Goal: Task Accomplishment & Management: Manage account settings

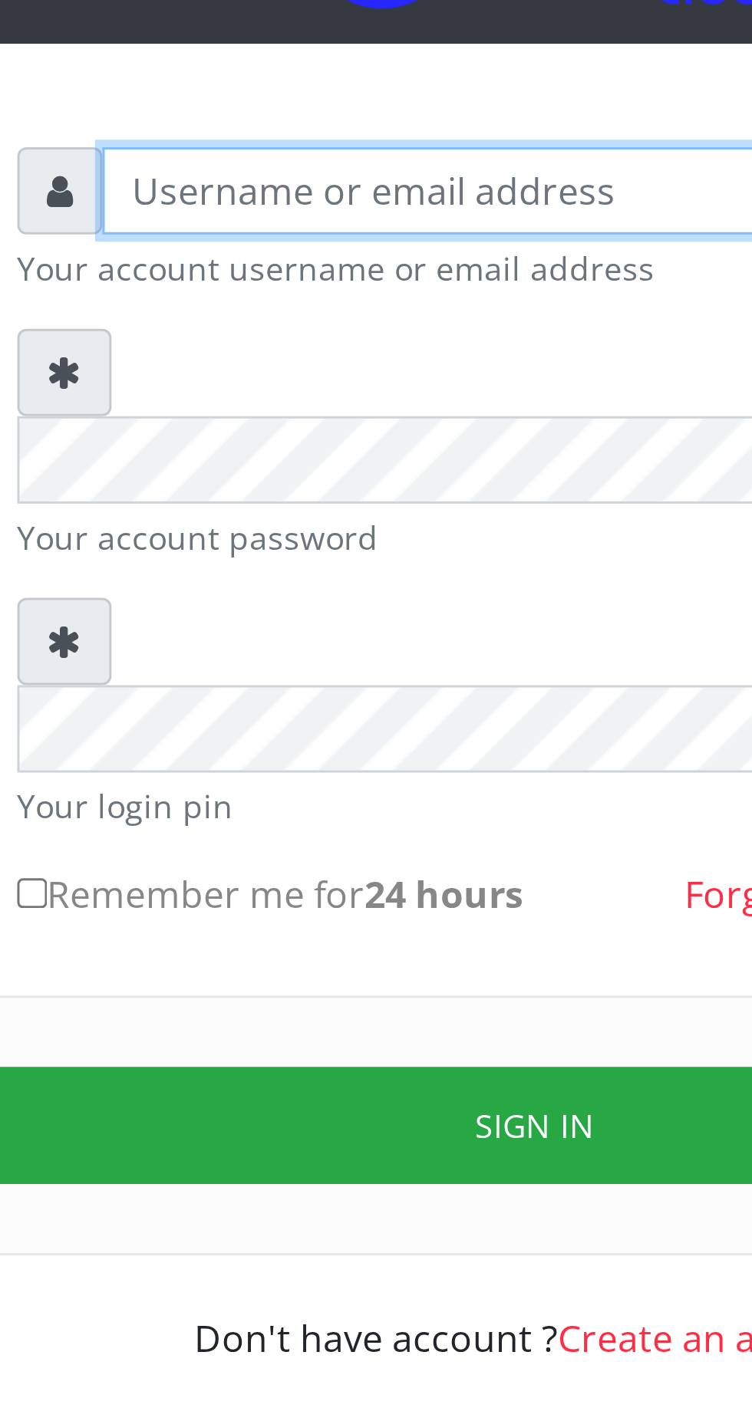
click at [281, 234] on input "text" at bounding box center [390, 225] width 317 height 29
type input "Musluky"
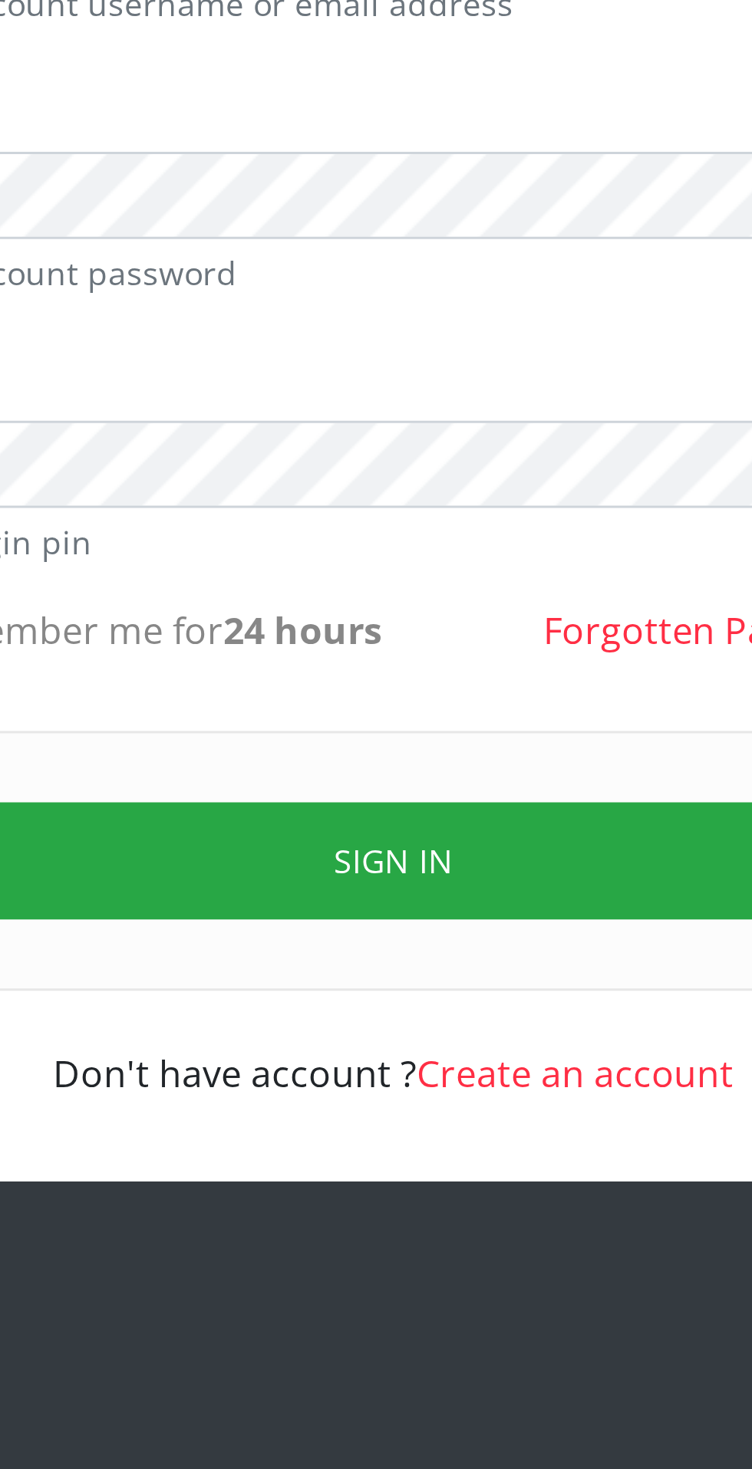
click at [386, 522] on button "Sign in" at bounding box center [375, 541] width 391 height 39
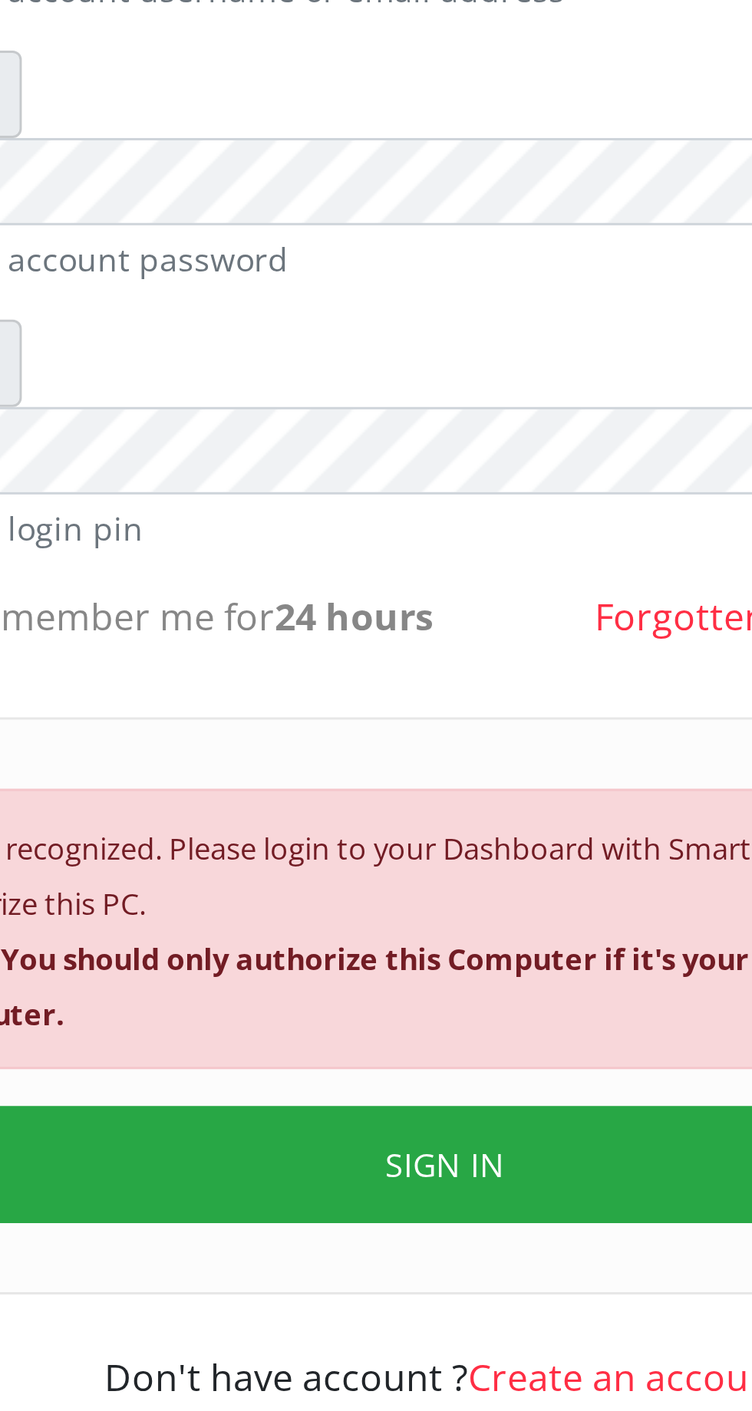
click at [374, 624] on button "SIGN IN" at bounding box center [375, 643] width 391 height 39
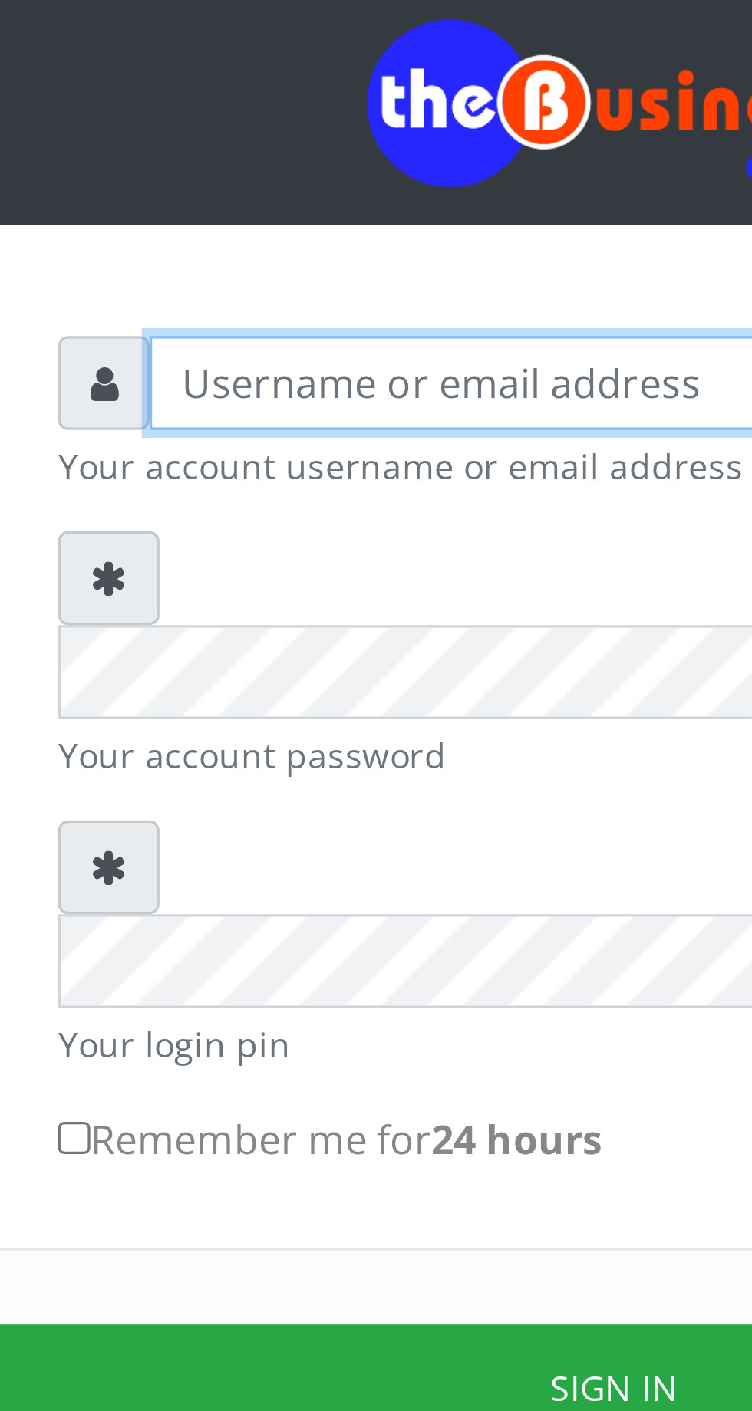
click at [275, 229] on input "text" at bounding box center [390, 225] width 317 height 29
type input "Musluky"
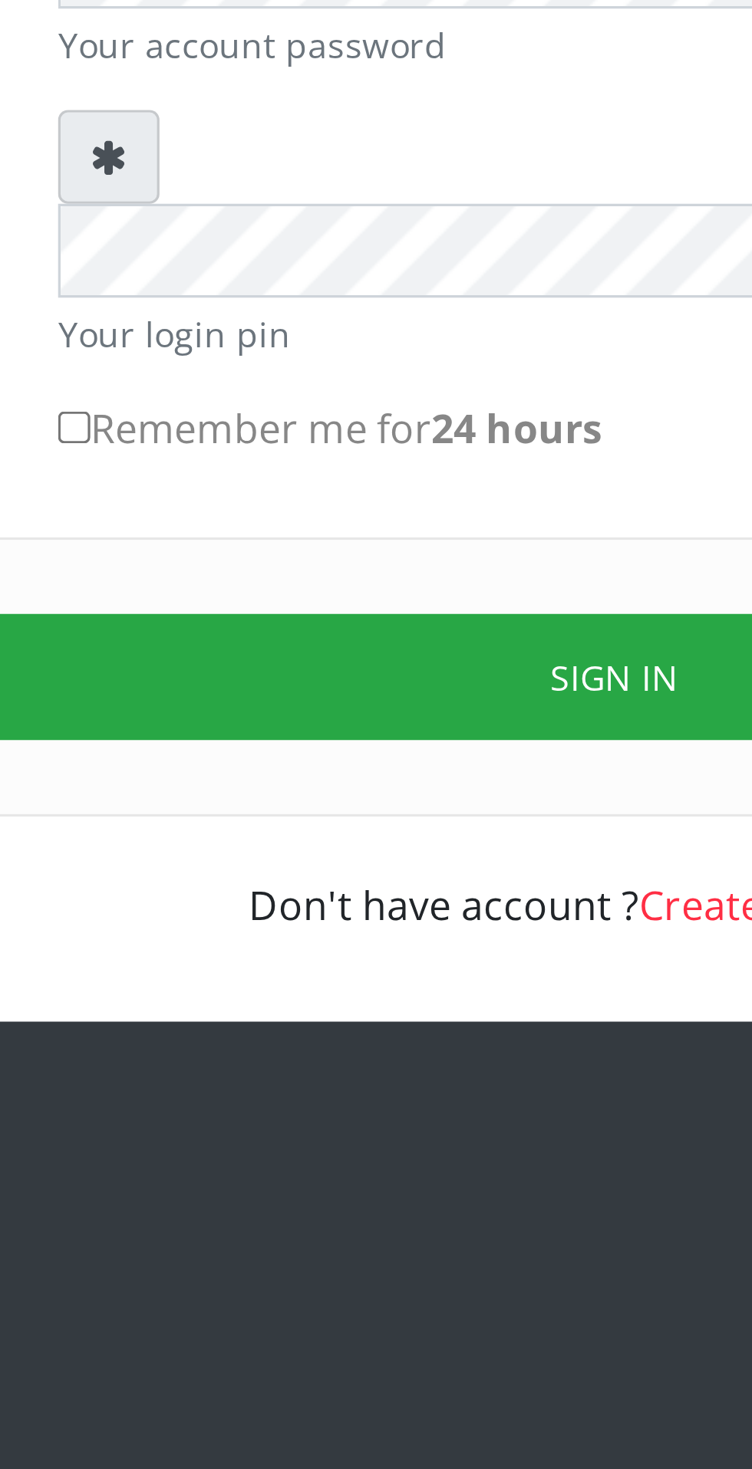
click at [371, 522] on button "Sign in" at bounding box center [375, 541] width 391 height 39
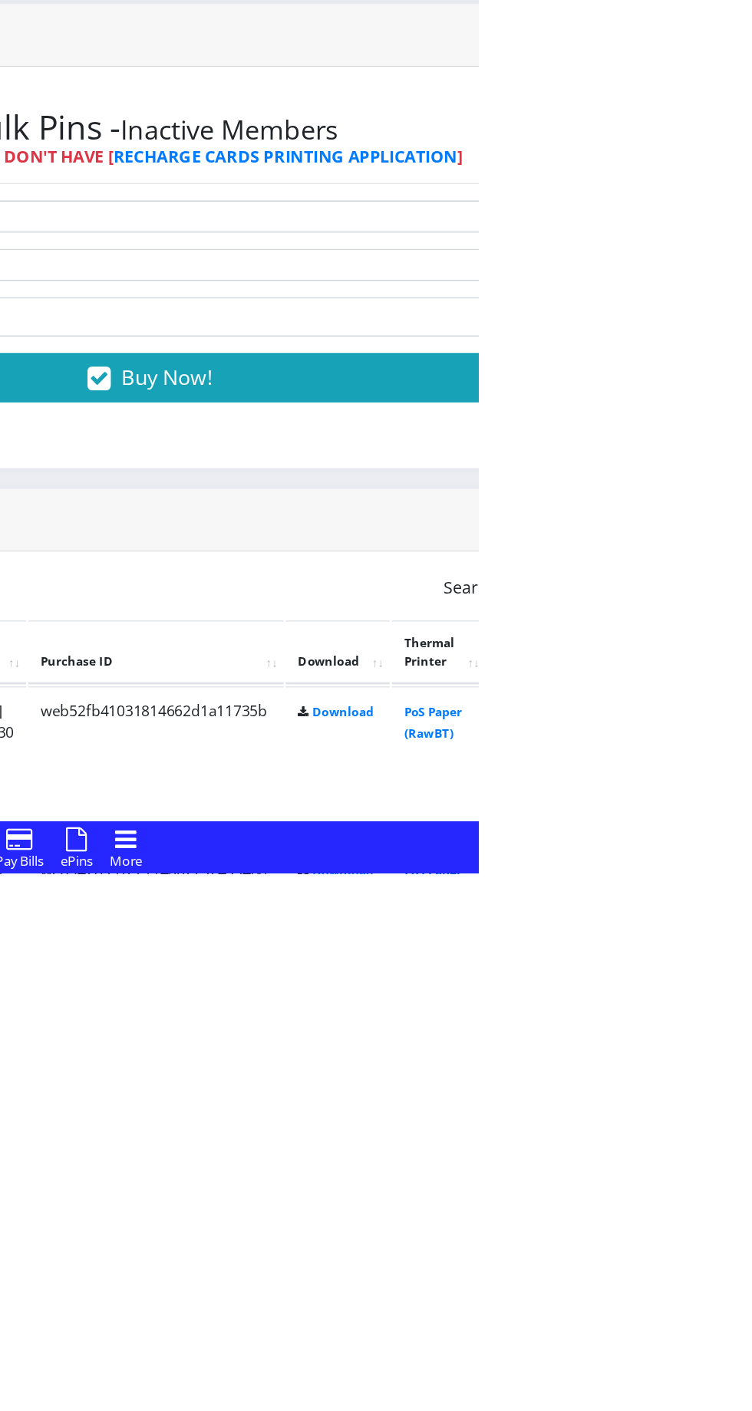
click at [739, 1410] on link "PoS Paper (RawBT)" at bounding box center [717, 1418] width 43 height 28
